Goal: Understand site structure: Understand site structure

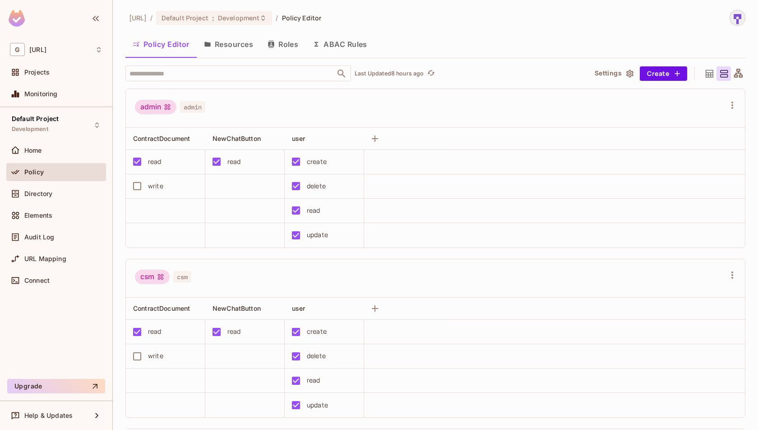
click at [240, 36] on button "Resources" at bounding box center [229, 44] width 64 height 23
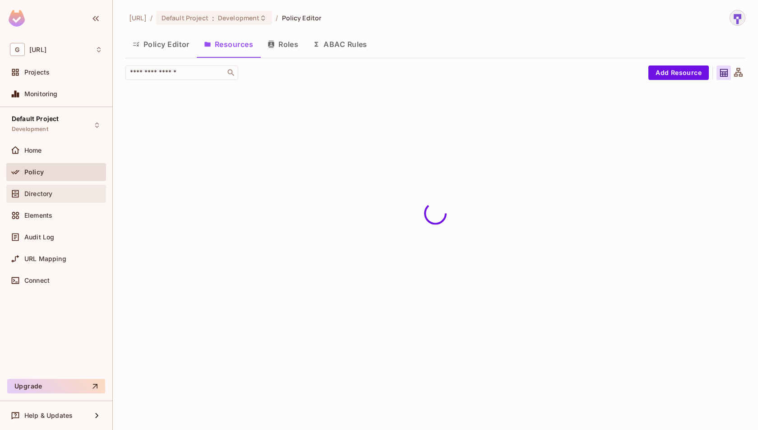
click at [72, 200] on div "Directory" at bounding box center [56, 194] width 100 height 18
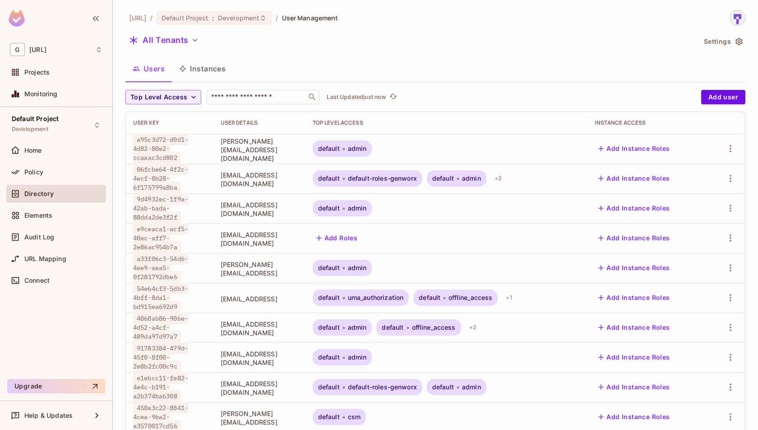
scroll to position [200, 0]
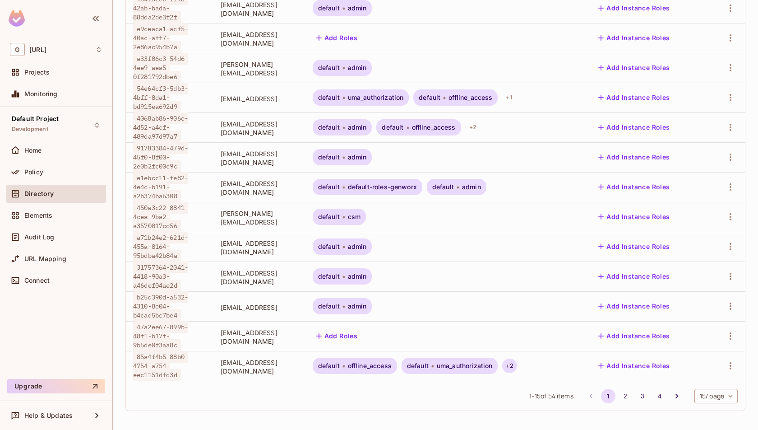
click at [517, 365] on div "+ 2" at bounding box center [509, 365] width 14 height 14
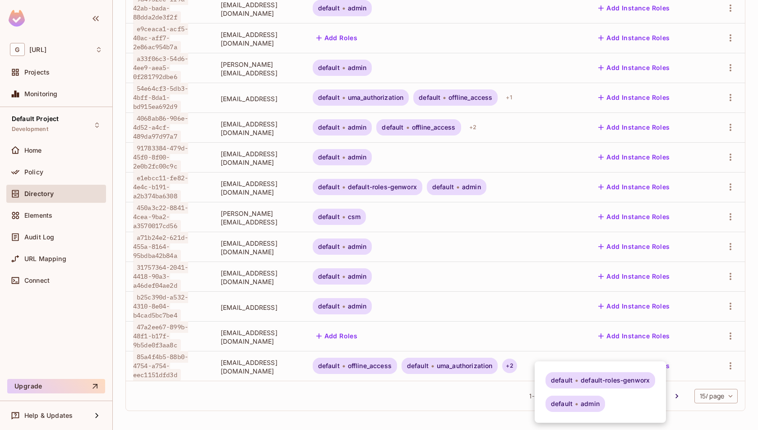
click at [458, 398] on div at bounding box center [379, 215] width 758 height 430
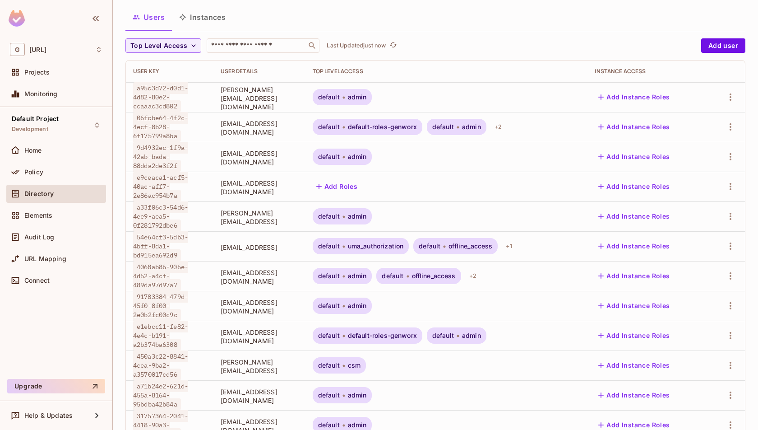
scroll to position [0, 0]
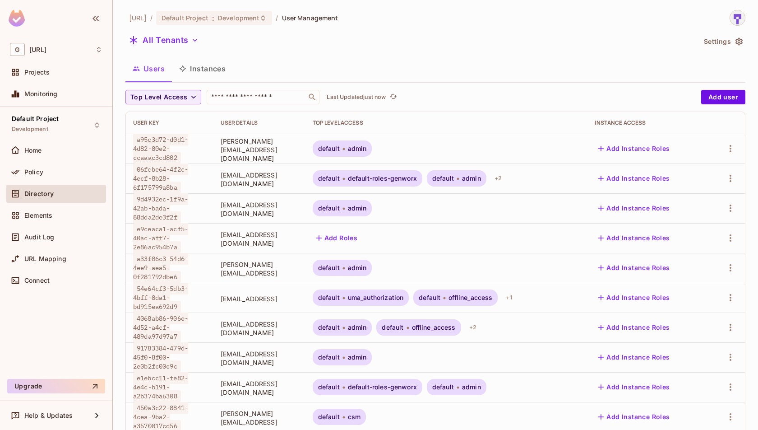
click at [199, 74] on button "Instances" at bounding box center [202, 68] width 61 height 23
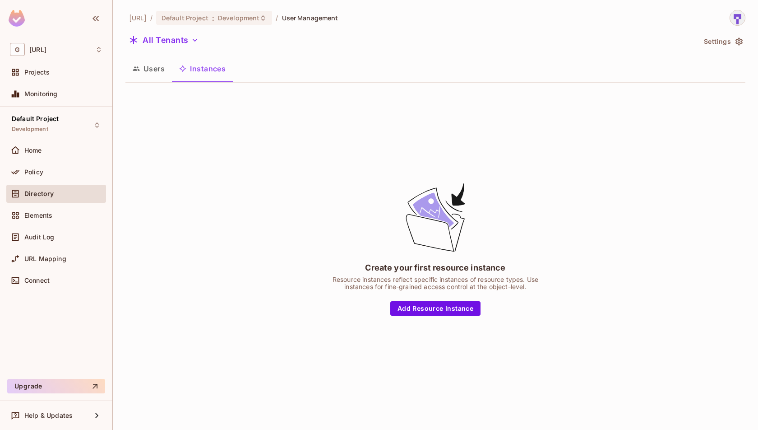
click at [152, 77] on button "Users" at bounding box center [148, 68] width 46 height 23
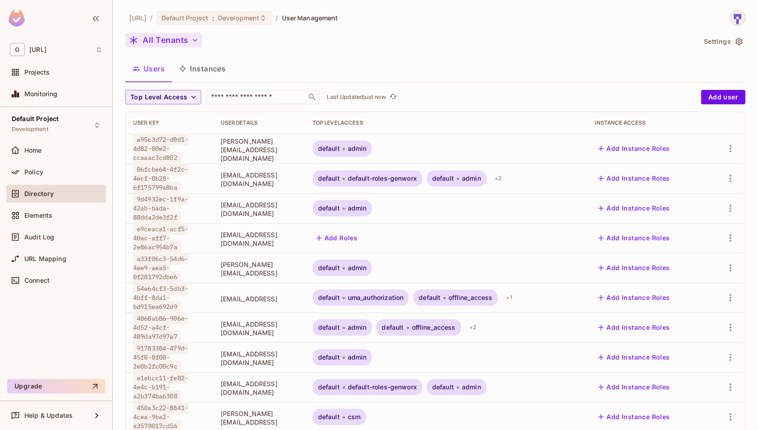
click at [183, 44] on button "All Tenants" at bounding box center [163, 40] width 77 height 14
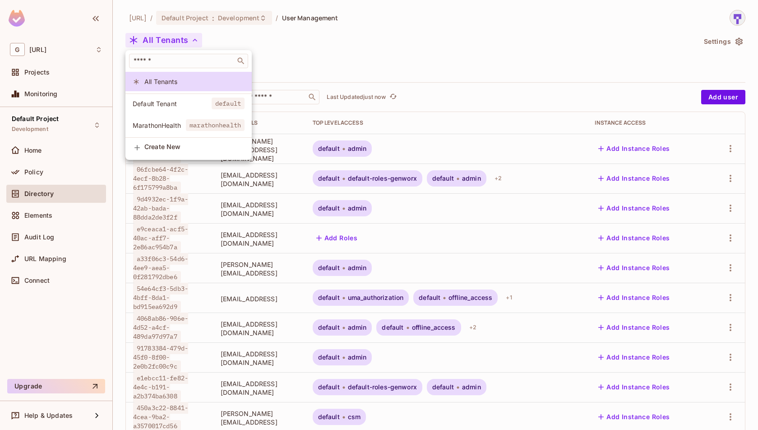
click at [287, 37] on div at bounding box center [379, 215] width 758 height 430
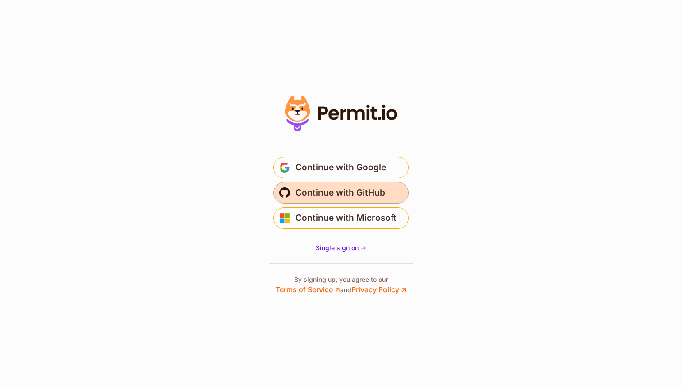
click at [385, 200] on button "Continue with GitHub" at bounding box center [340, 193] width 135 height 22
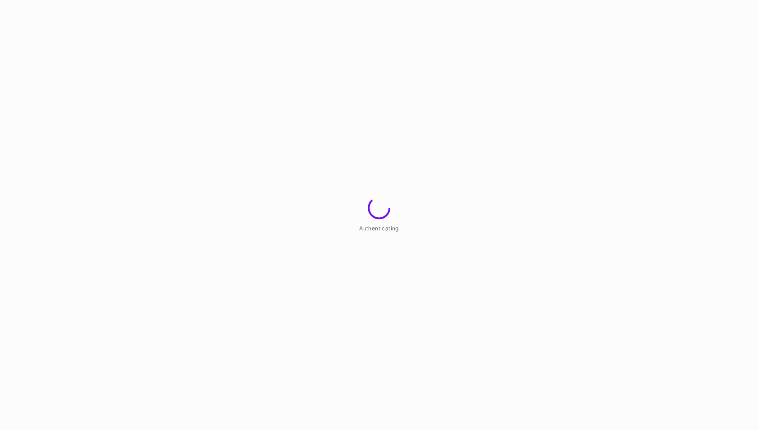
click at [408, 0] on html "Authenticating" at bounding box center [379, 0] width 758 height 0
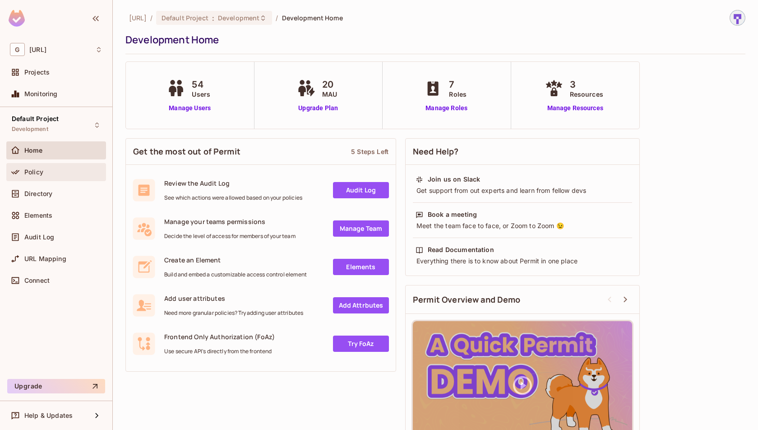
click at [29, 171] on span "Policy" at bounding box center [33, 171] width 19 height 7
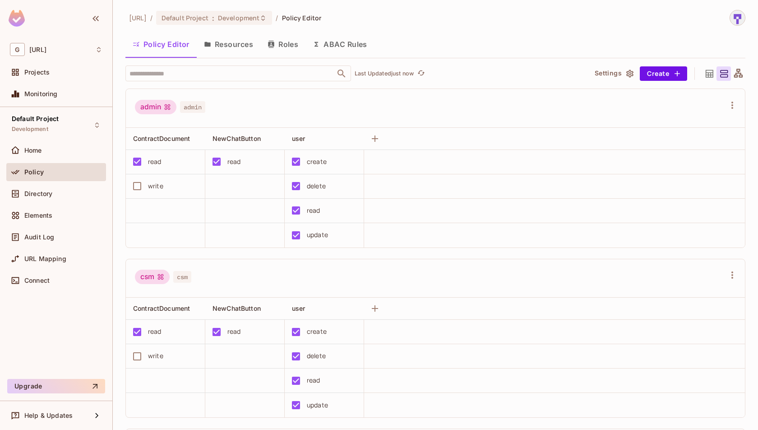
scroll to position [0, 0]
click at [308, 80] on input "text" at bounding box center [230, 73] width 206 height 16
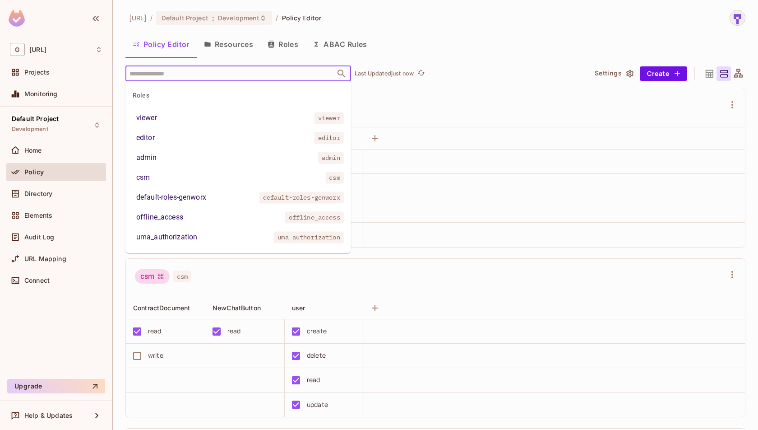
click at [311, 177] on li "csm csm" at bounding box center [238, 177] width 226 height 16
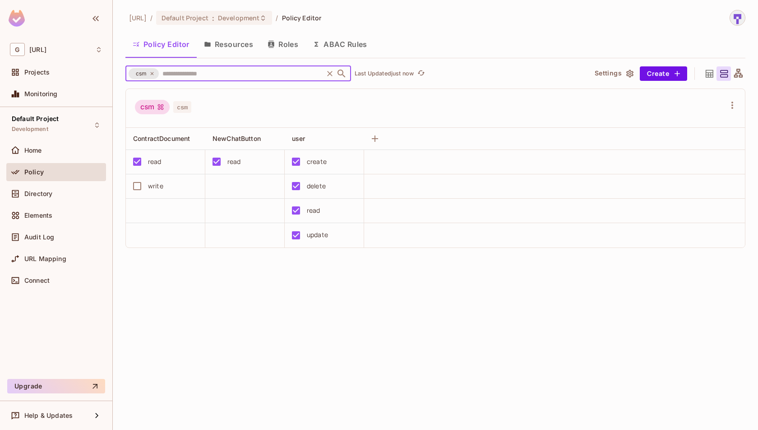
click at [330, 75] on icon "Clear" at bounding box center [329, 73] width 9 height 9
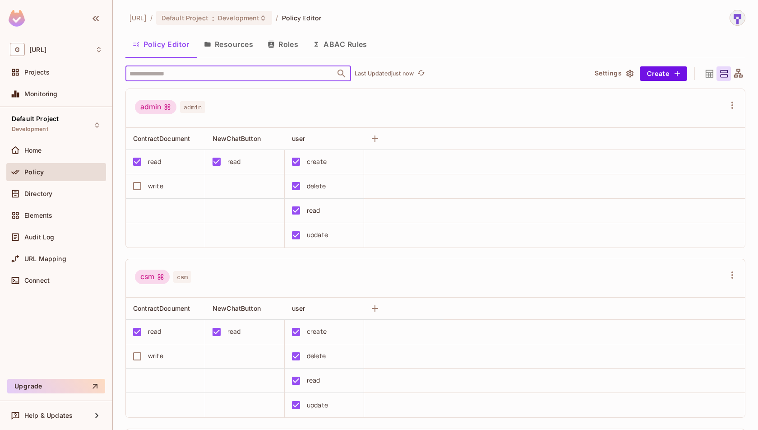
click at [238, 46] on button "Resources" at bounding box center [229, 44] width 64 height 23
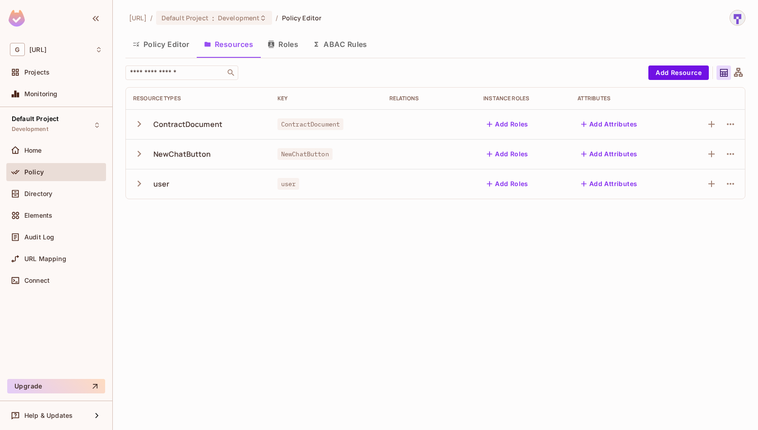
click at [271, 52] on button "Roles" at bounding box center [282, 44] width 45 height 23
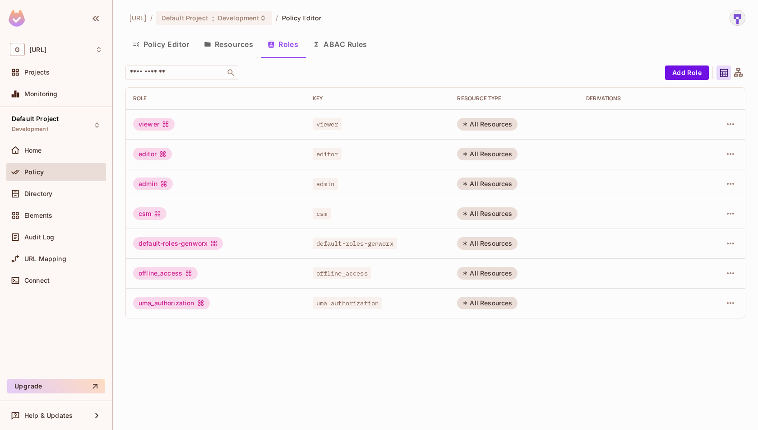
click at [341, 50] on button "ABAC Rules" at bounding box center [340, 44] width 69 height 23
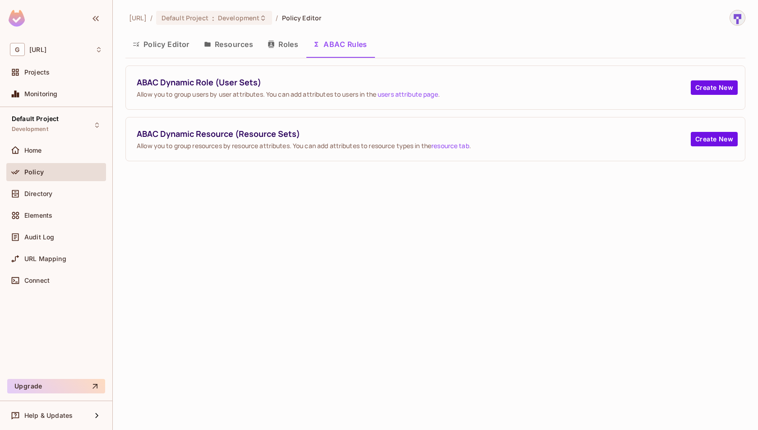
click at [198, 48] on button "Resources" at bounding box center [229, 44] width 64 height 23
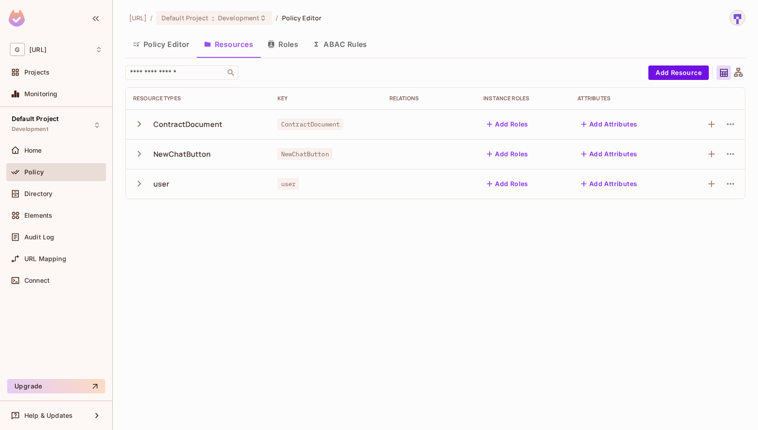
click at [143, 124] on icon "button" at bounding box center [139, 124] width 12 height 12
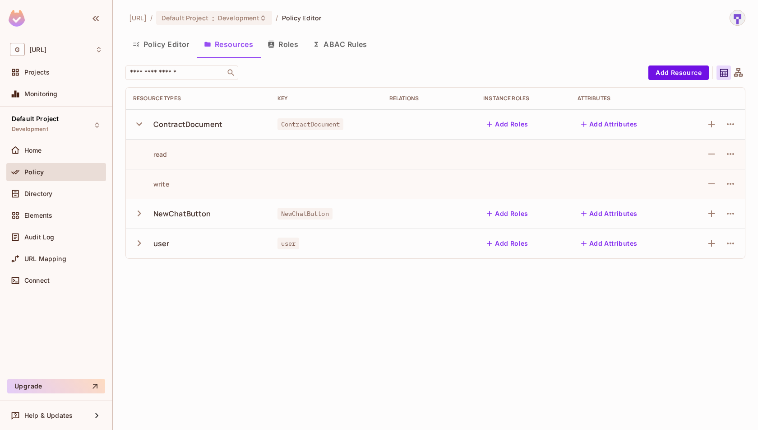
click at [143, 124] on icon "button" at bounding box center [139, 124] width 12 height 12
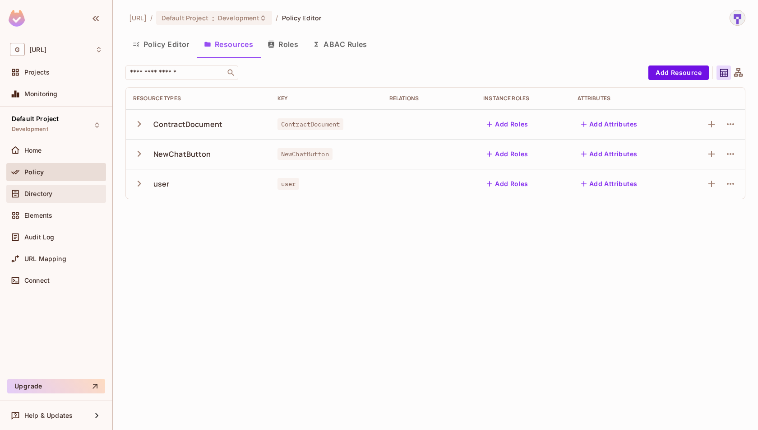
click at [74, 197] on div "Directory" at bounding box center [56, 193] width 93 height 11
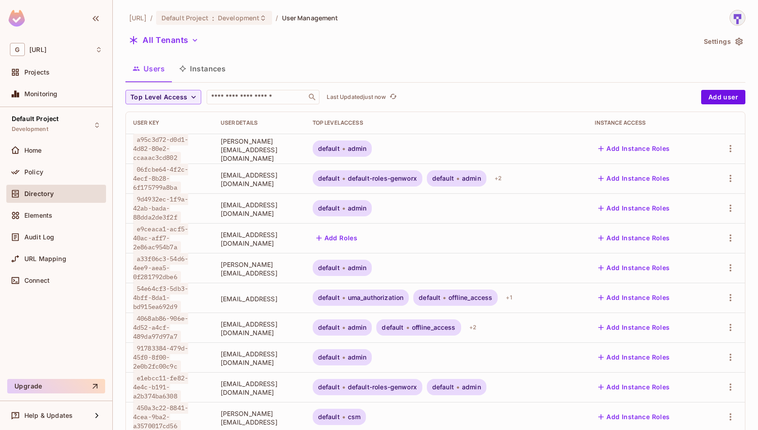
click at [201, 69] on button "Instances" at bounding box center [202, 68] width 61 height 23
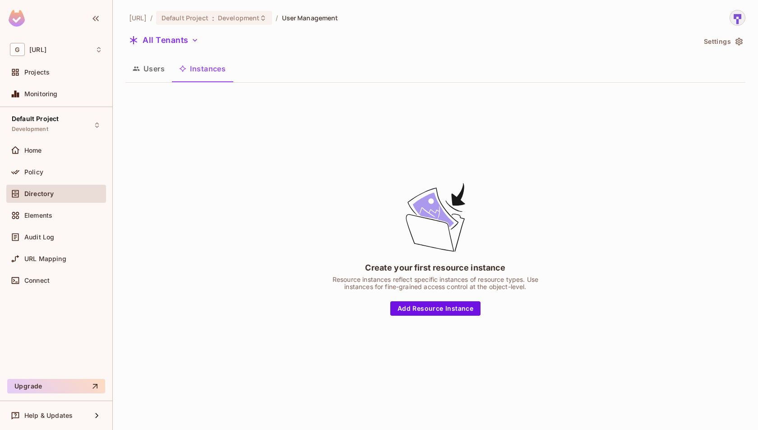
click at [172, 70] on button "Instances" at bounding box center [202, 68] width 61 height 23
click at [155, 68] on button "Users" at bounding box center [148, 68] width 46 height 23
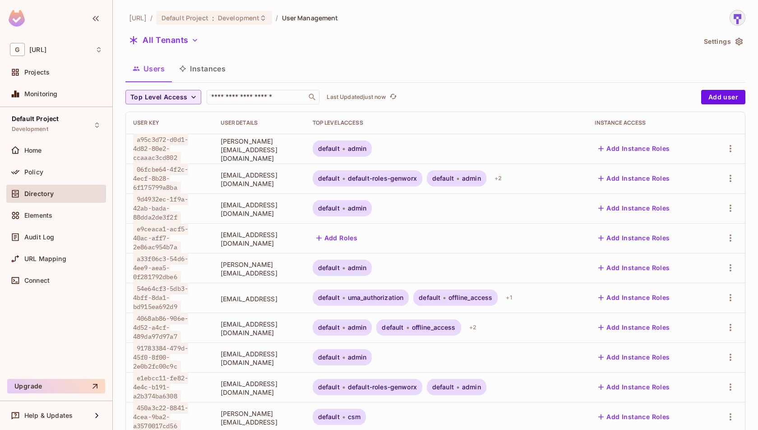
click at [186, 98] on span "Top Level Access" at bounding box center [158, 97] width 57 height 11
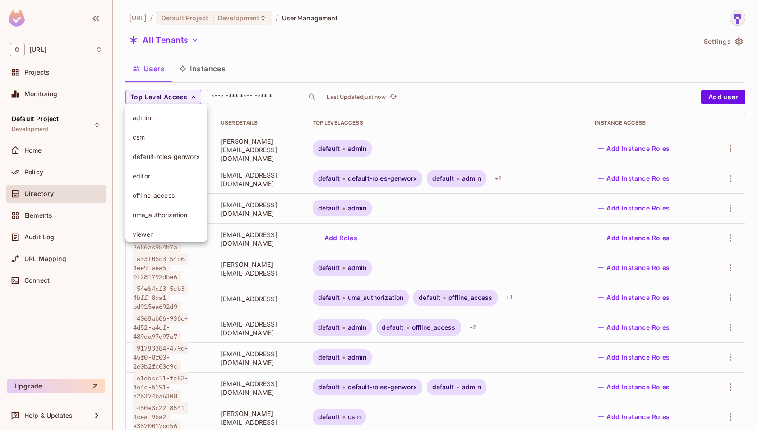
click at [352, 52] on div at bounding box center [379, 215] width 758 height 430
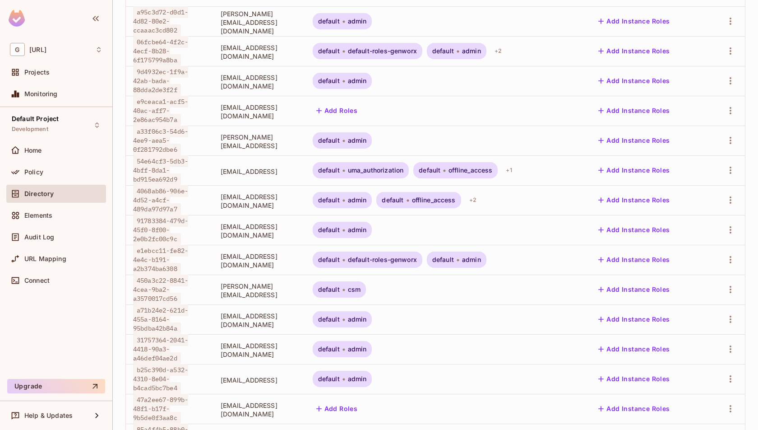
scroll to position [131, 0]
